Goal: Find specific page/section: Find specific page/section

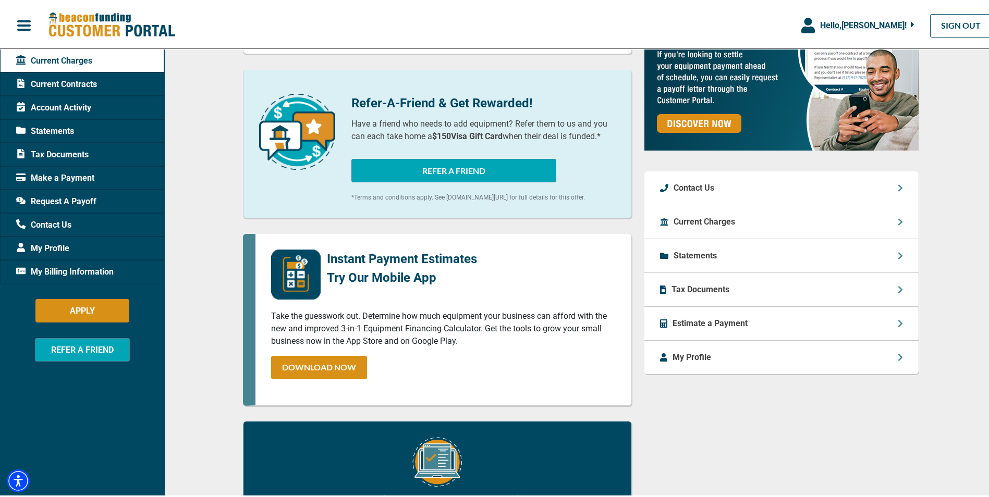
scroll to position [313, 0]
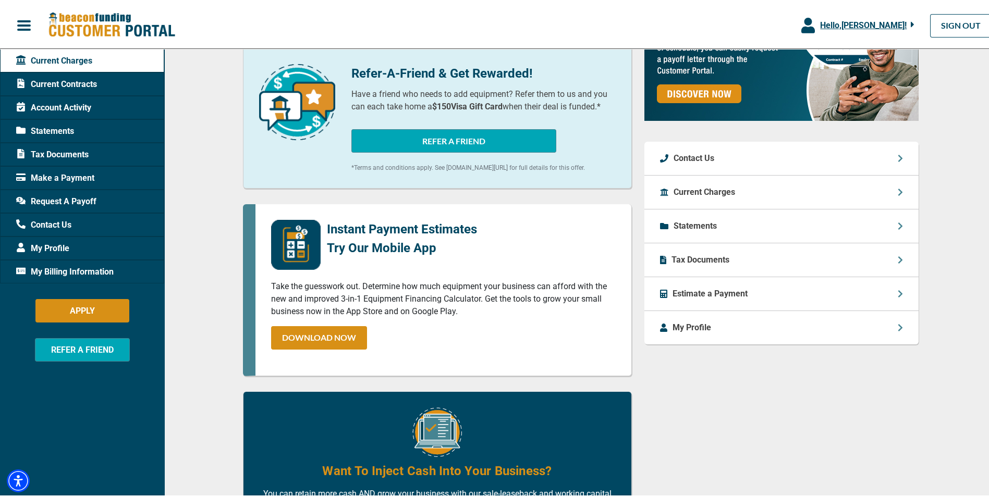
click at [703, 258] on p "Tax Documents" at bounding box center [701, 258] width 58 height 13
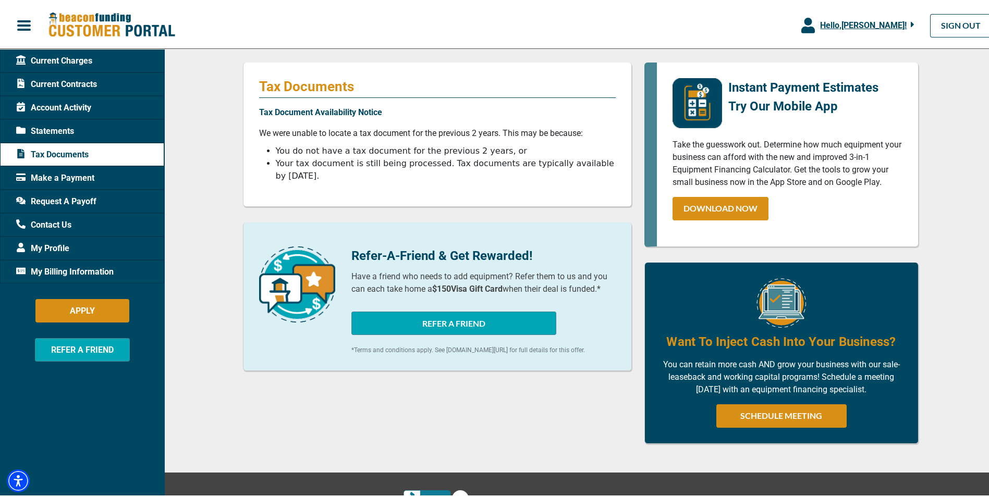
scroll to position [131, 0]
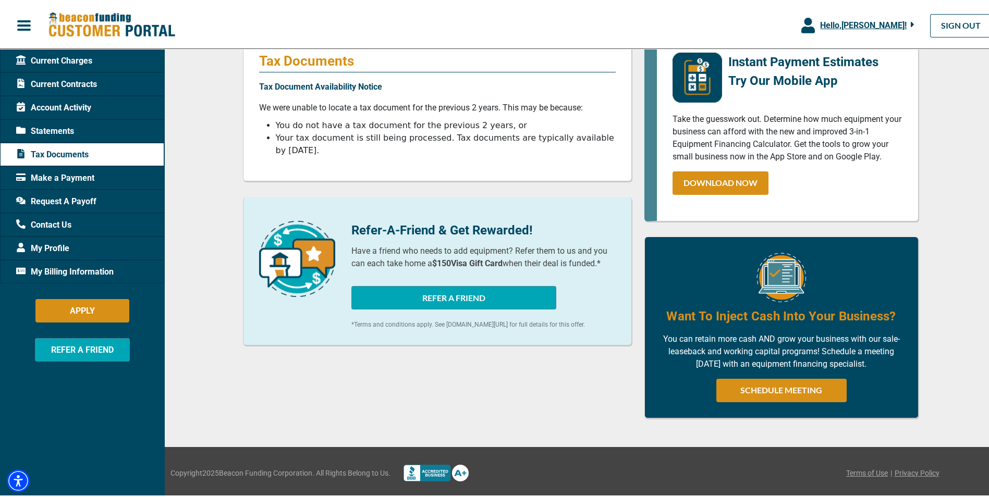
click at [62, 131] on span "Statements" at bounding box center [45, 129] width 58 height 13
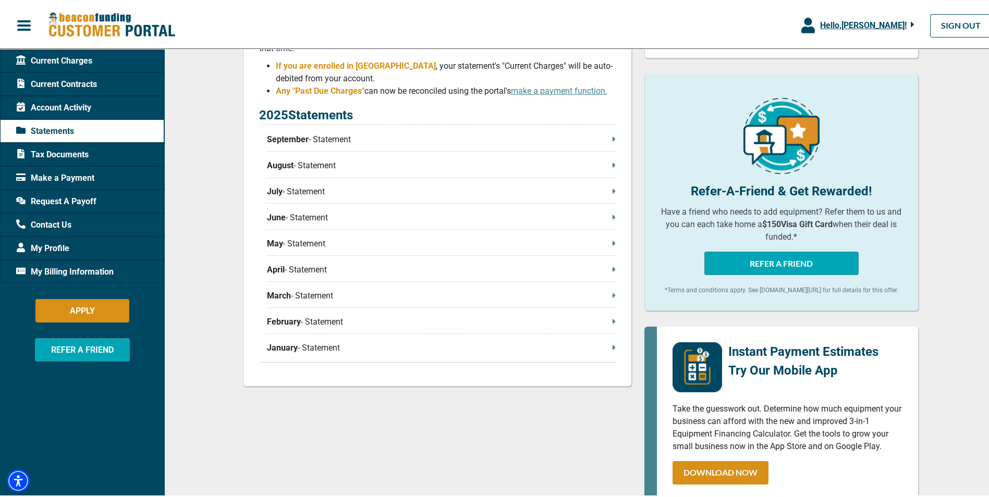
scroll to position [209, 0]
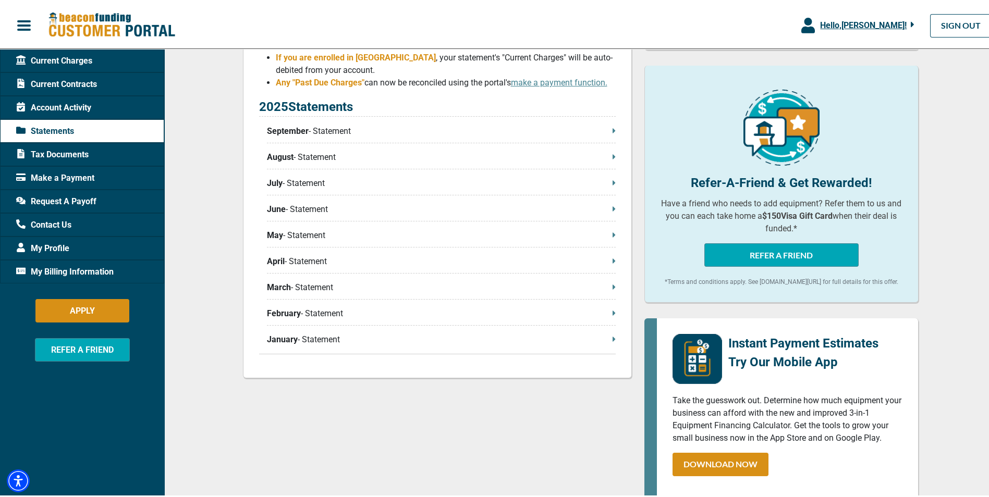
click at [327, 131] on p "September - Statement" at bounding box center [441, 129] width 349 height 13
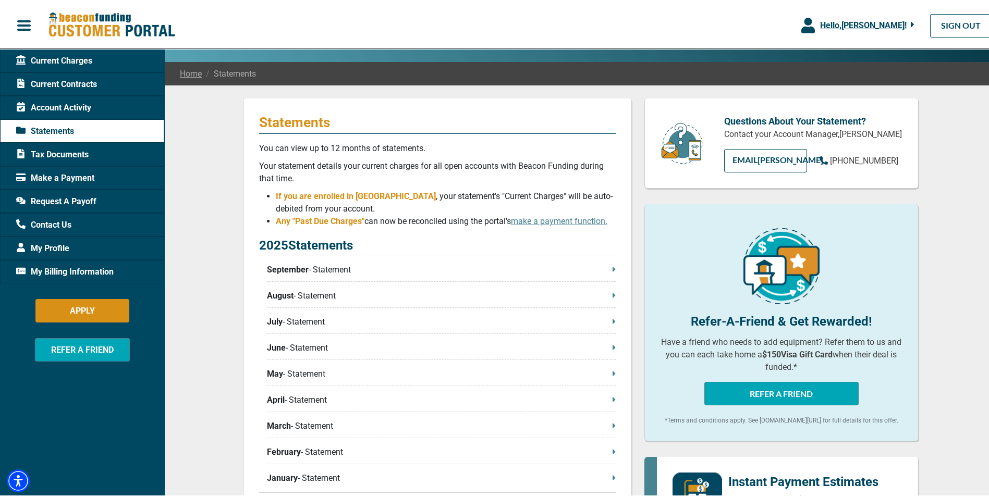
scroll to position [0, 0]
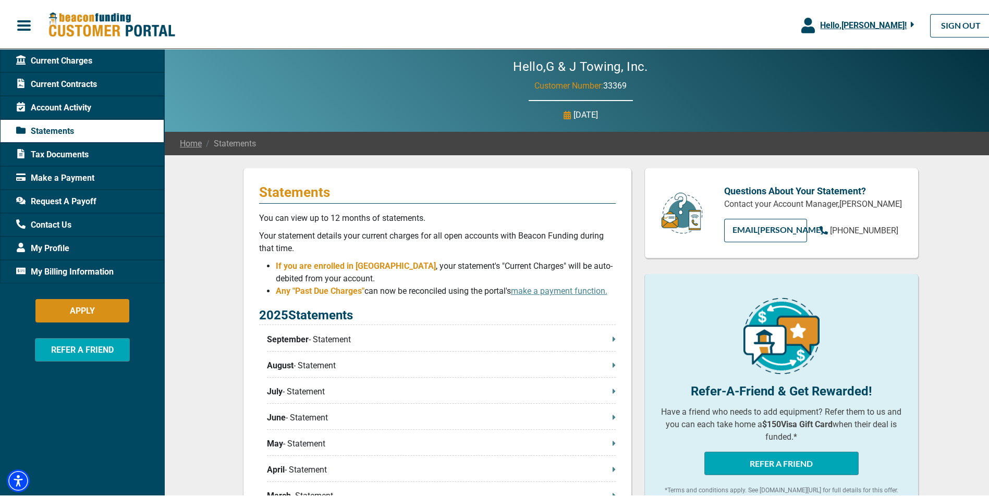
click at [75, 103] on span "Account Activity" at bounding box center [53, 106] width 75 height 13
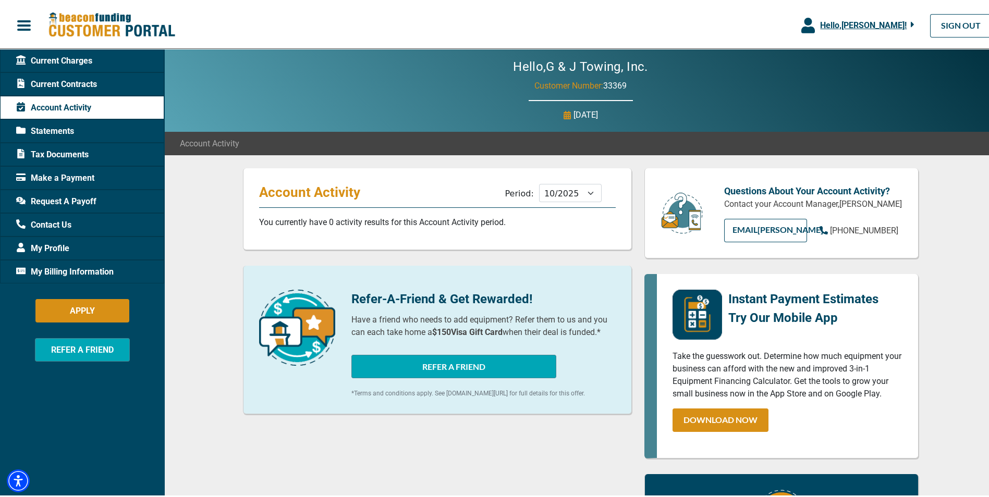
click at [77, 86] on span "Current Contracts" at bounding box center [56, 82] width 81 height 13
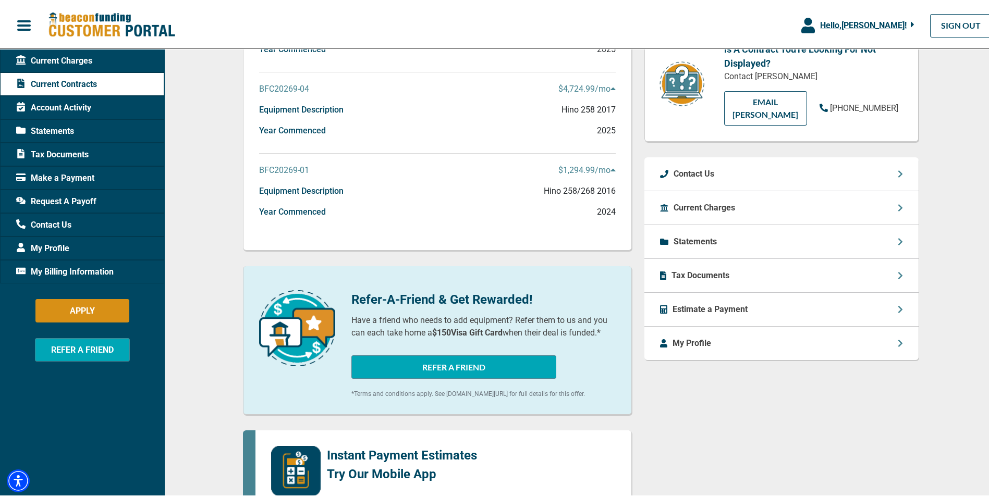
scroll to position [15, 0]
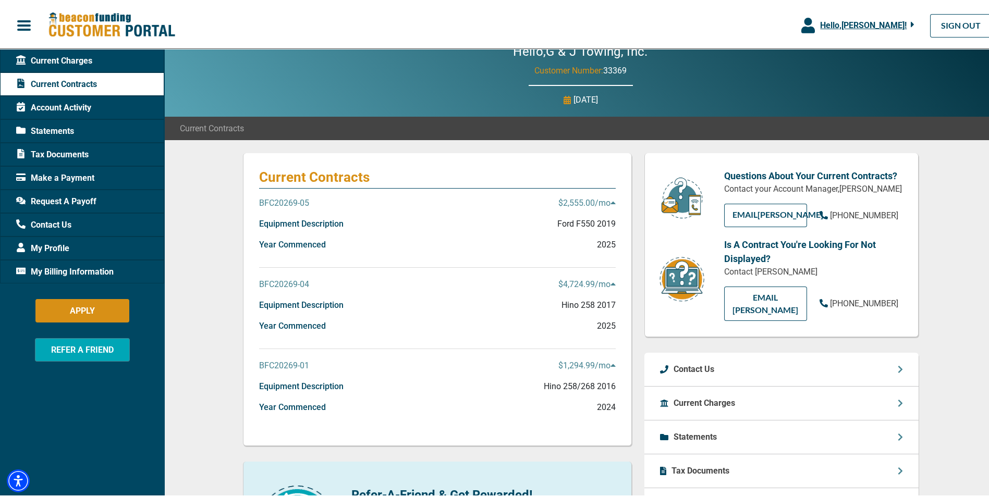
click at [280, 199] on p "BFC20269-05" at bounding box center [284, 201] width 50 height 13
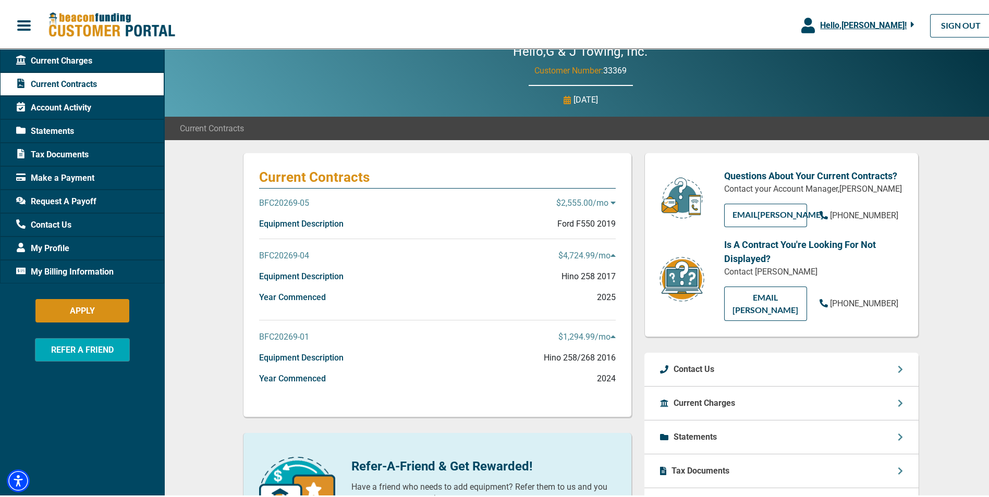
click at [280, 199] on p "BFC20269-05" at bounding box center [284, 201] width 50 height 13
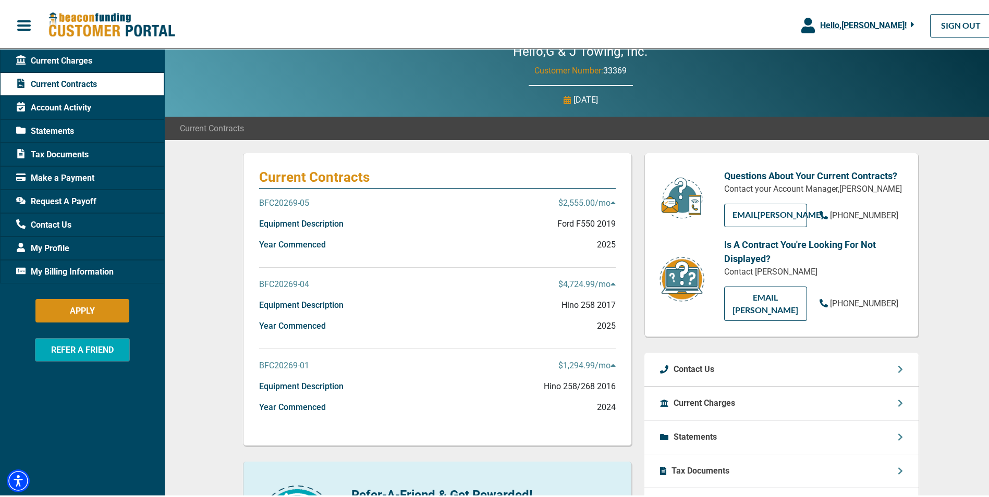
click at [604, 202] on p "$2,555.00 /mo" at bounding box center [586, 201] width 57 height 13
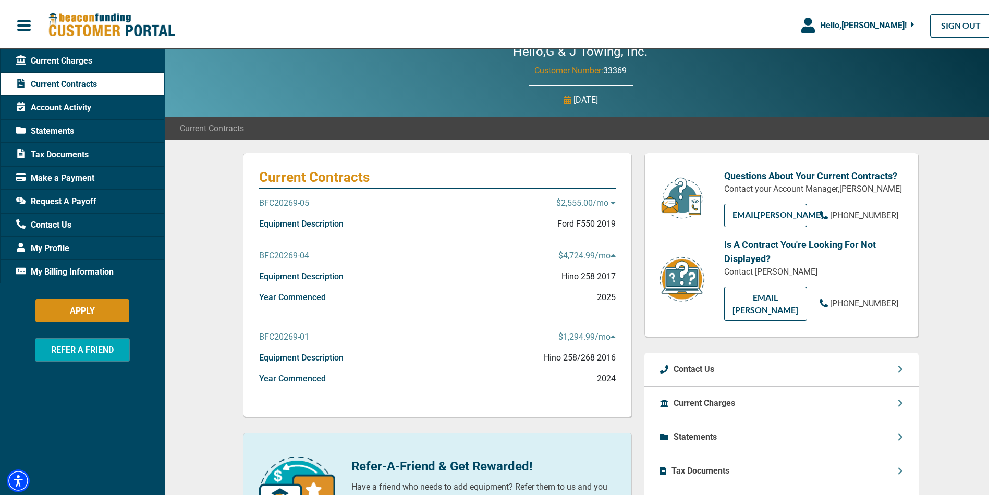
click at [298, 201] on p "BFC20269-05" at bounding box center [284, 201] width 50 height 13
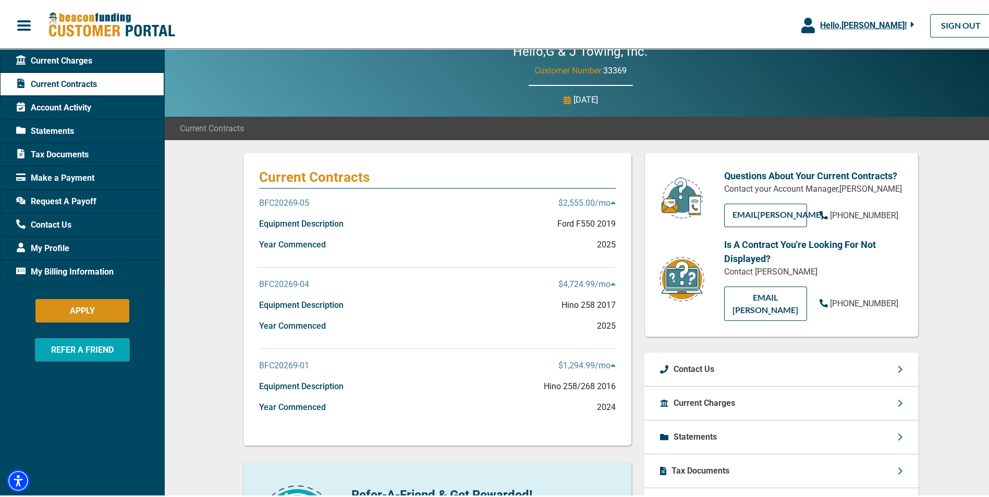
click at [278, 217] on p "Equipment Description" at bounding box center [301, 222] width 84 height 13
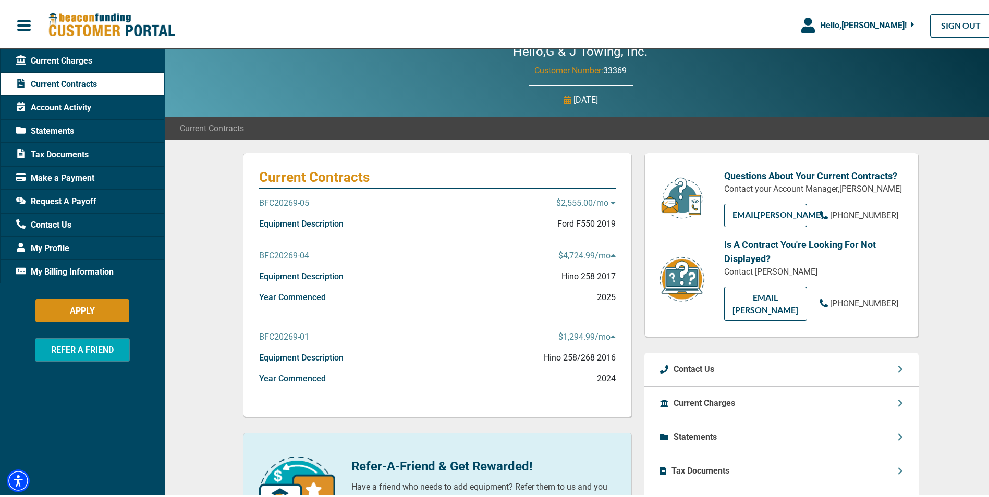
click at [283, 211] on div "BFC20269-05 $2,555.00 /mo" at bounding box center [437, 205] width 357 height 21
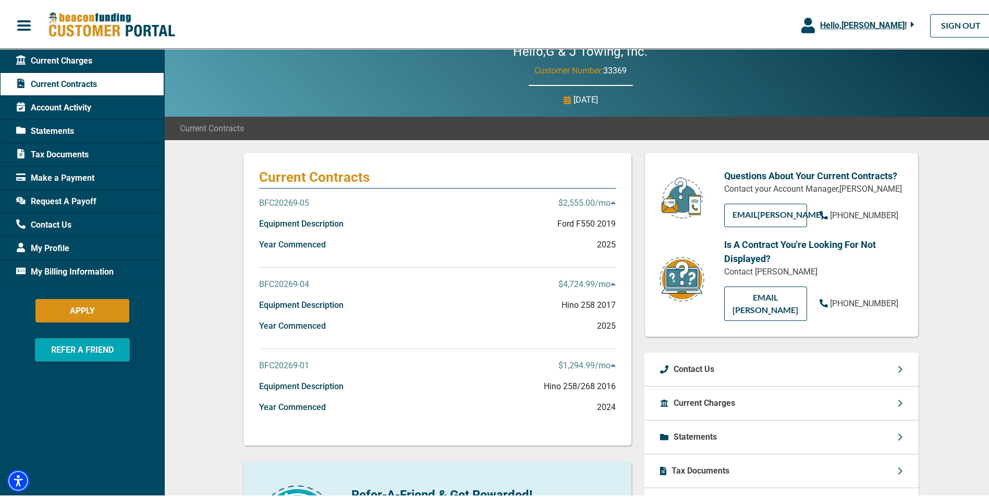
click at [288, 196] on p "BFC20269-05" at bounding box center [284, 201] width 50 height 13
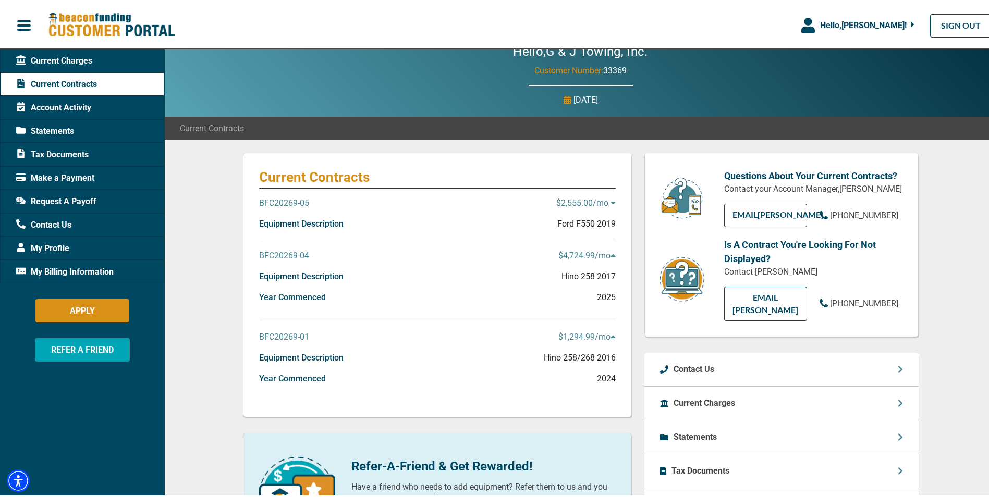
click at [288, 196] on p "BFC20269-05" at bounding box center [284, 201] width 50 height 13
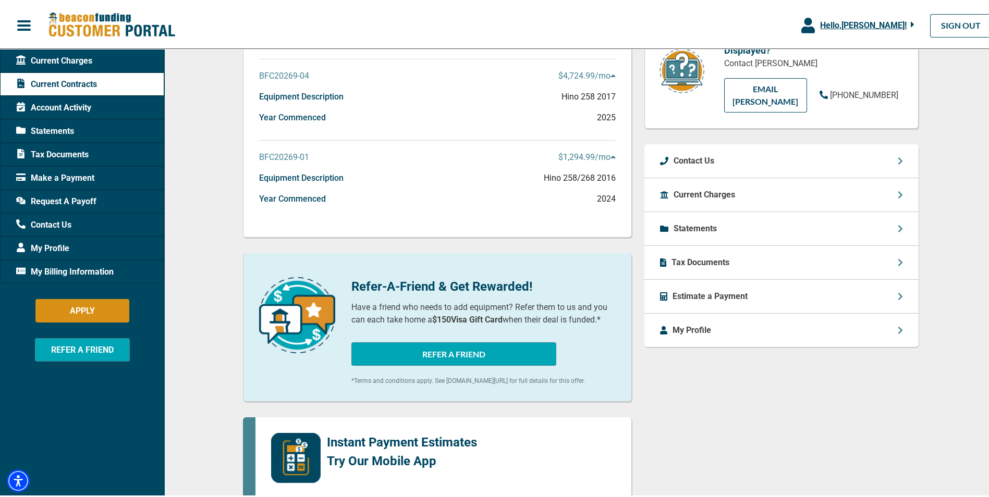
scroll to position [0, 0]
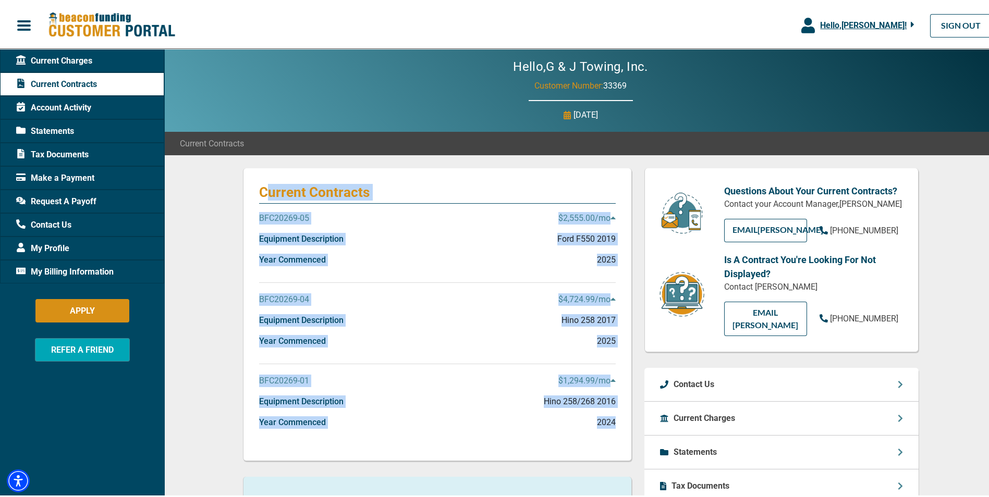
drag, startPoint x: 264, startPoint y: 156, endPoint x: 617, endPoint y: 457, distance: 463.4
drag, startPoint x: 617, startPoint y: 457, endPoint x: 524, endPoint y: 287, distance: 193.7
drag, startPoint x: 524, startPoint y: 287, endPoint x: 423, endPoint y: 233, distance: 114.8
click at [423, 233] on div "Equipment Description Ford F550 2019" at bounding box center [437, 241] width 357 height 21
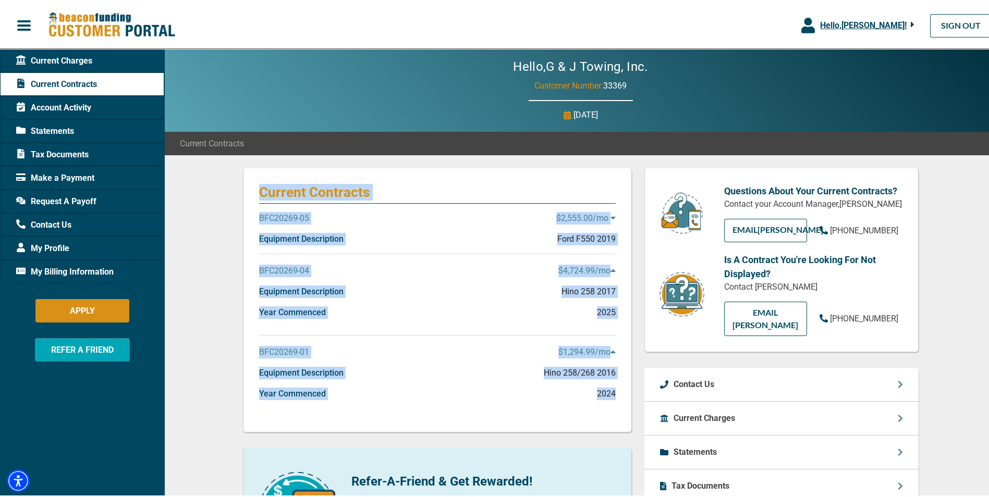
drag, startPoint x: 245, startPoint y: 157, endPoint x: 616, endPoint y: 413, distance: 451.2
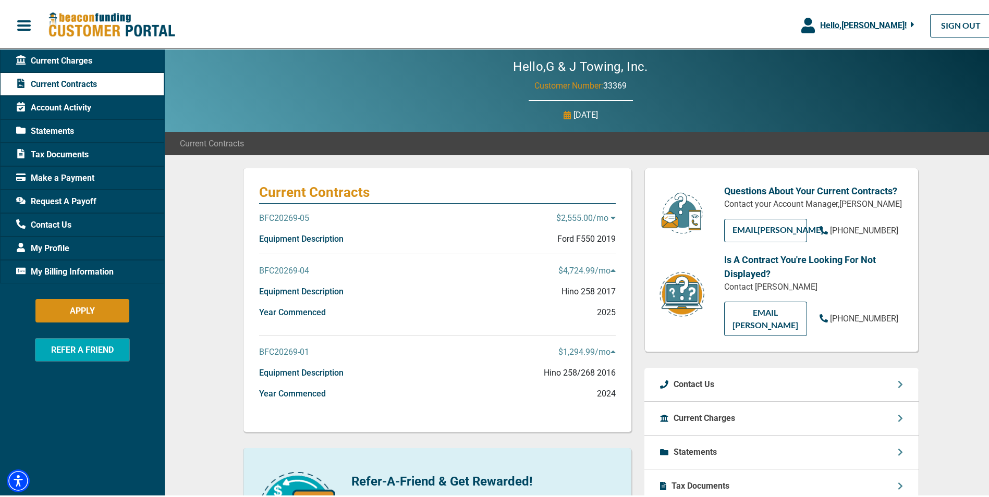
click at [64, 267] on span "My Billing Information" at bounding box center [64, 270] width 97 height 13
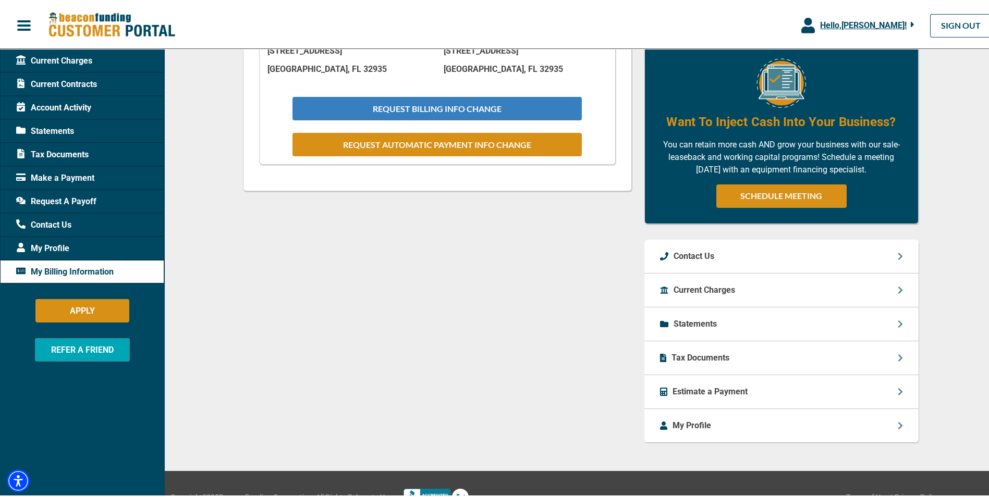
scroll to position [350, 0]
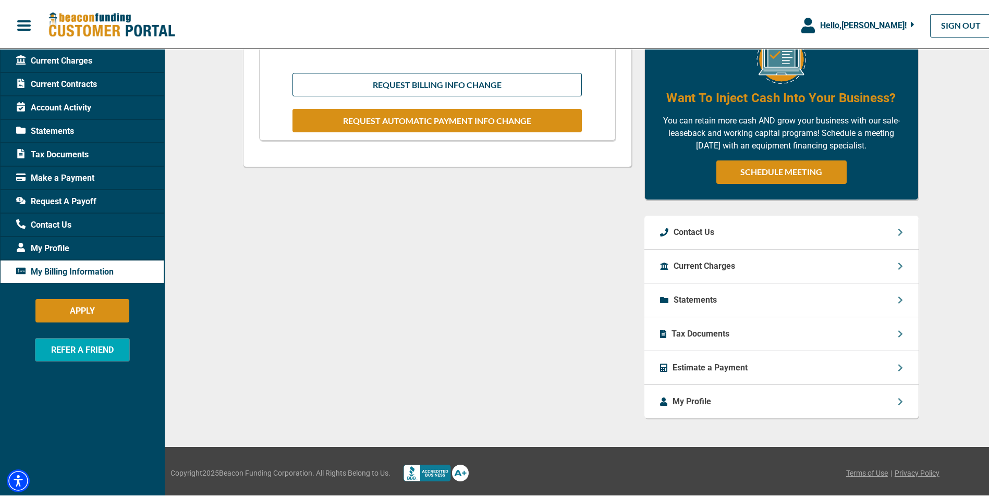
click at [713, 339] on div "Tax Documents" at bounding box center [781, 332] width 274 height 34
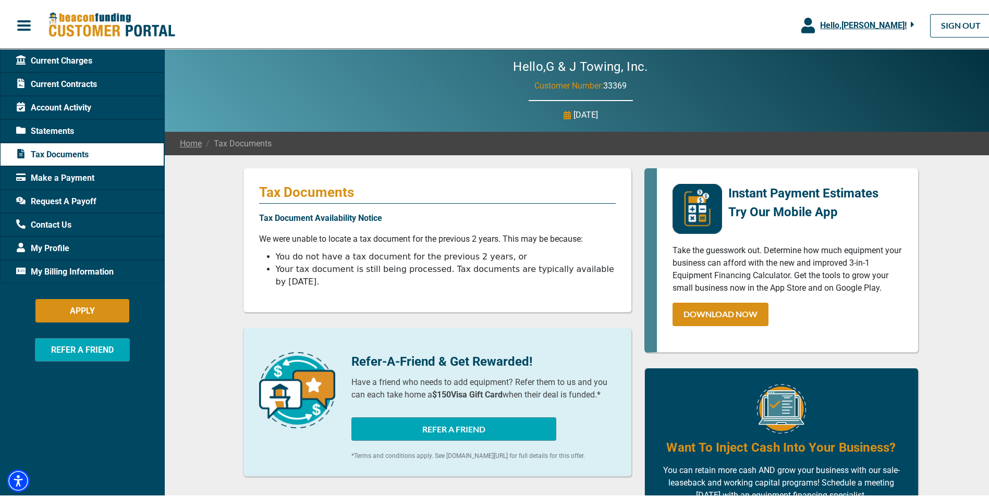
click at [68, 57] on span "Current Charges" at bounding box center [54, 59] width 76 height 13
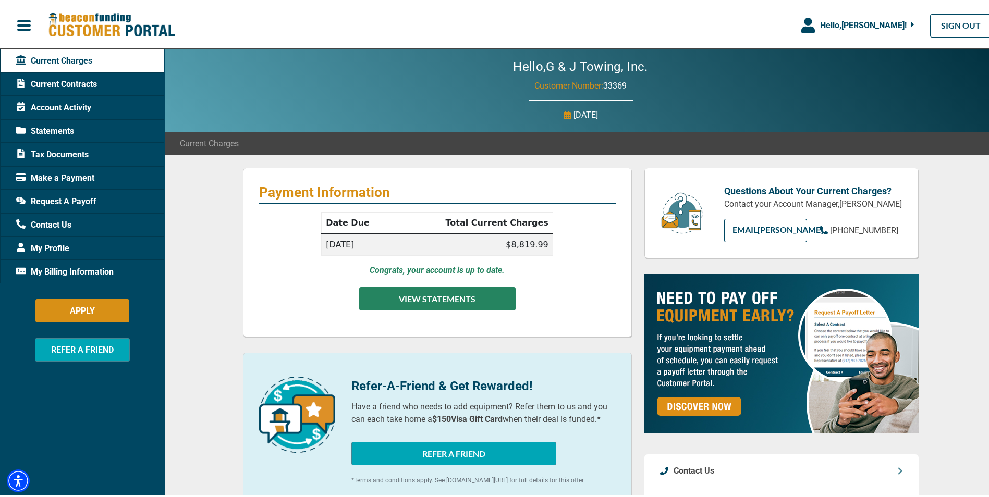
click at [432, 300] on button "VIEW STATEMENTS" at bounding box center [437, 296] width 156 height 23
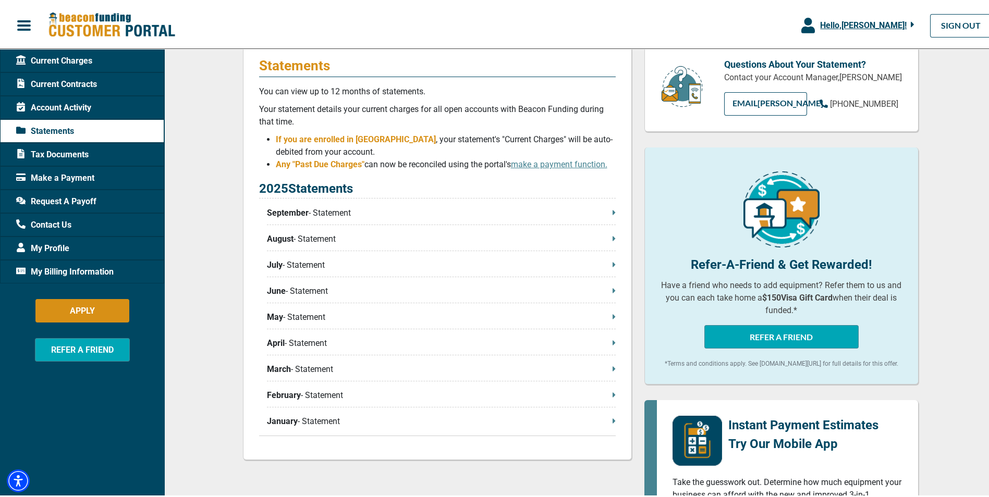
scroll to position [104, 0]
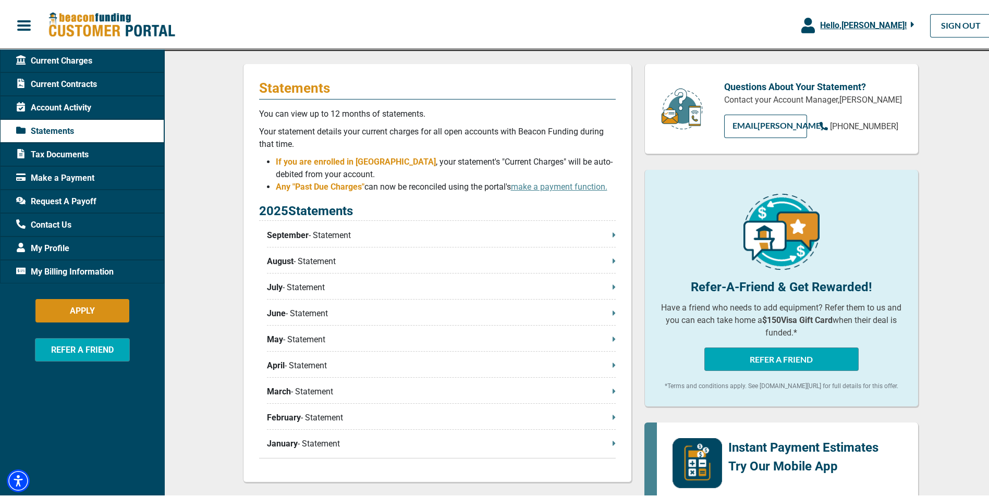
click at [422, 230] on p "September - Statement" at bounding box center [441, 233] width 349 height 13
